Goal: Information Seeking & Learning: Learn about a topic

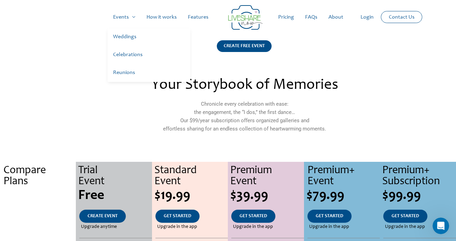
click at [132, 34] on link "Weddings" at bounding box center [148, 37] width 83 height 18
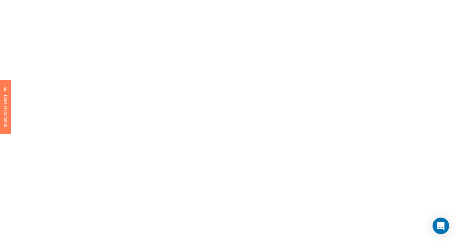
scroll to position [527, 0]
